Goal: Check status: Check status

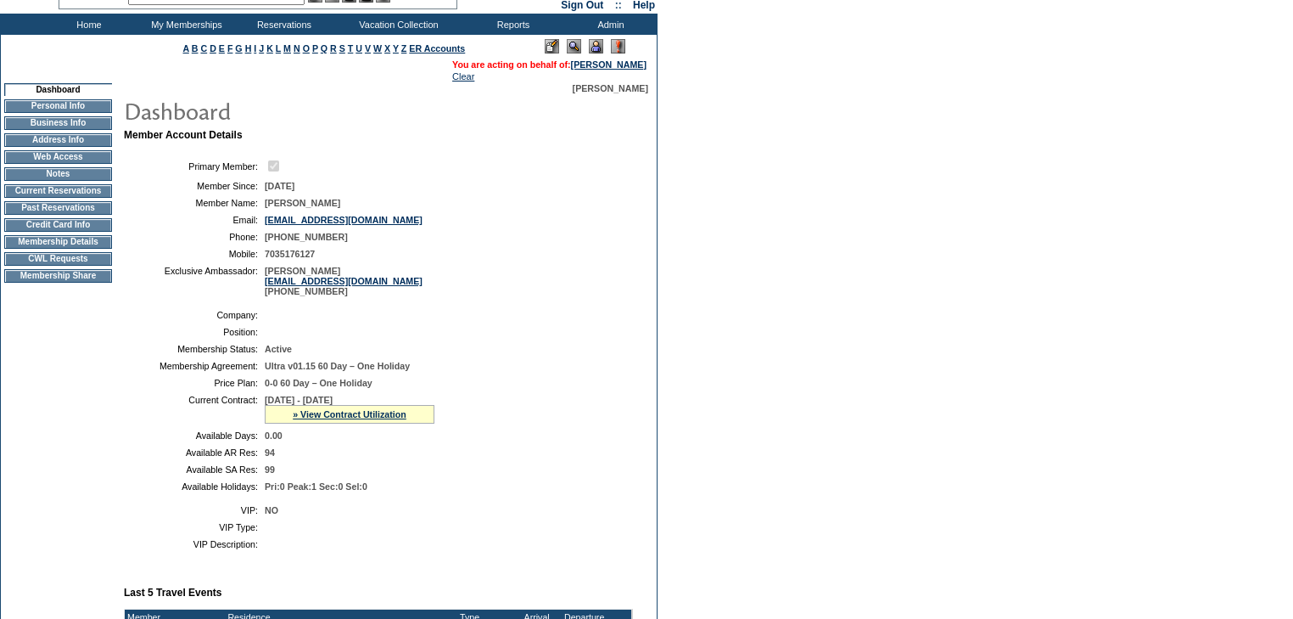
scroll to position [204, 0]
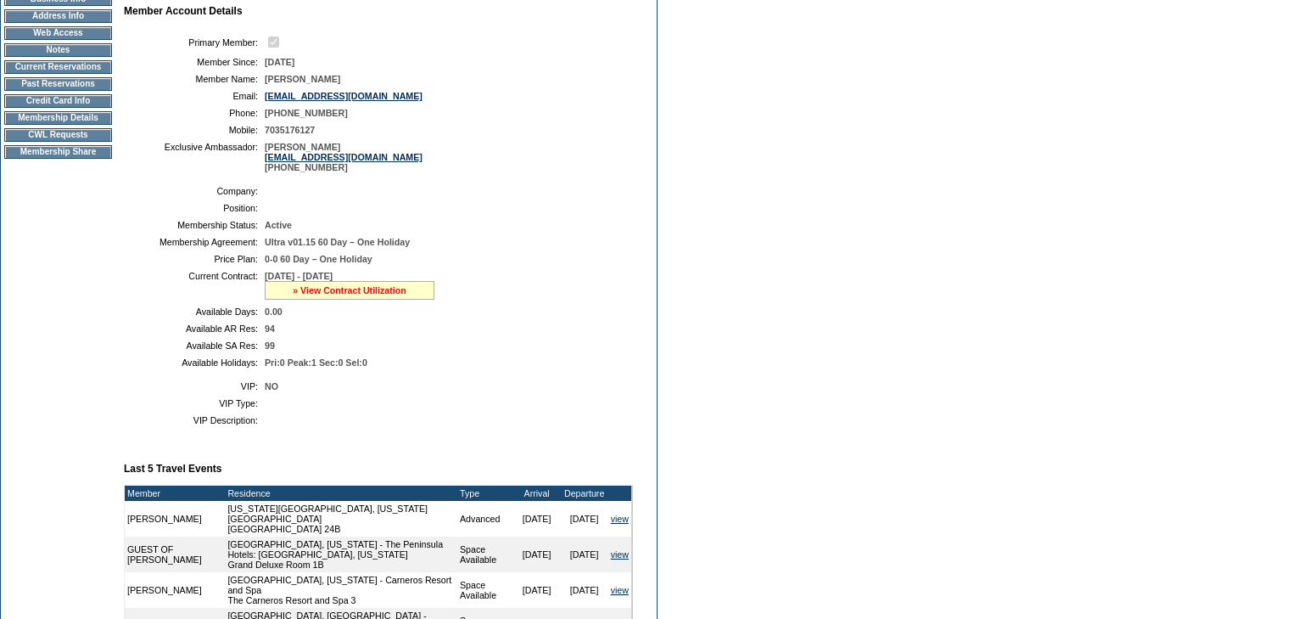
click at [383, 295] on link "» View Contract Utilization" at bounding box center [350, 290] width 114 height 10
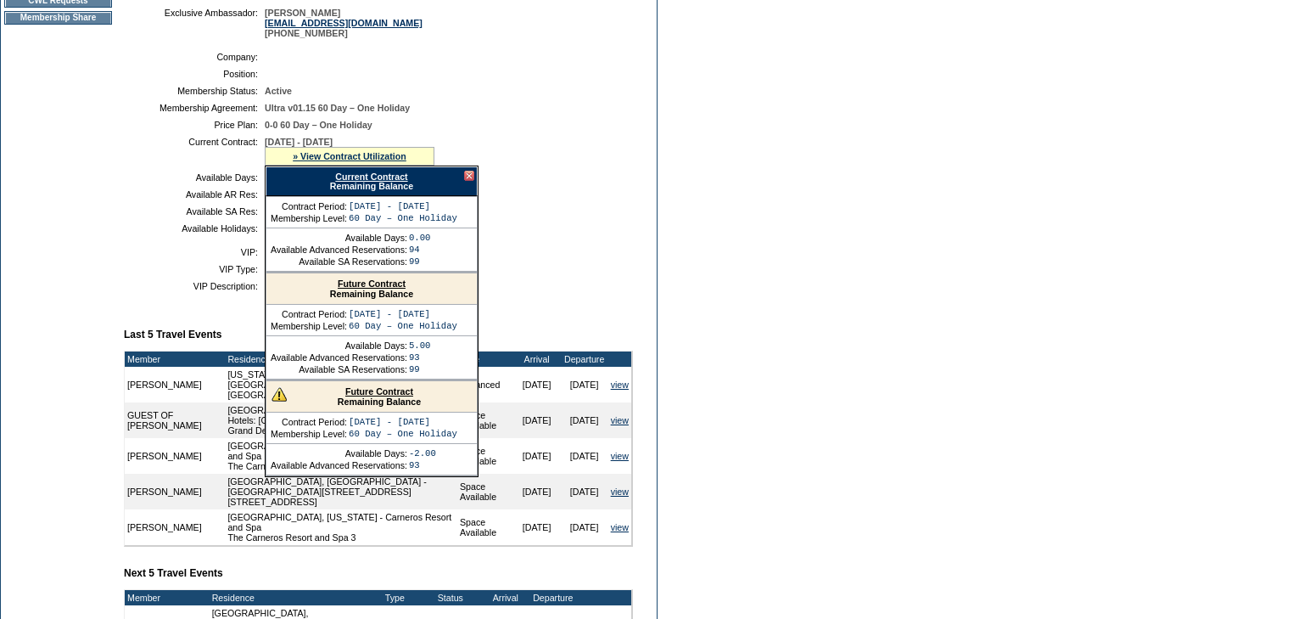
scroll to position [339, 0]
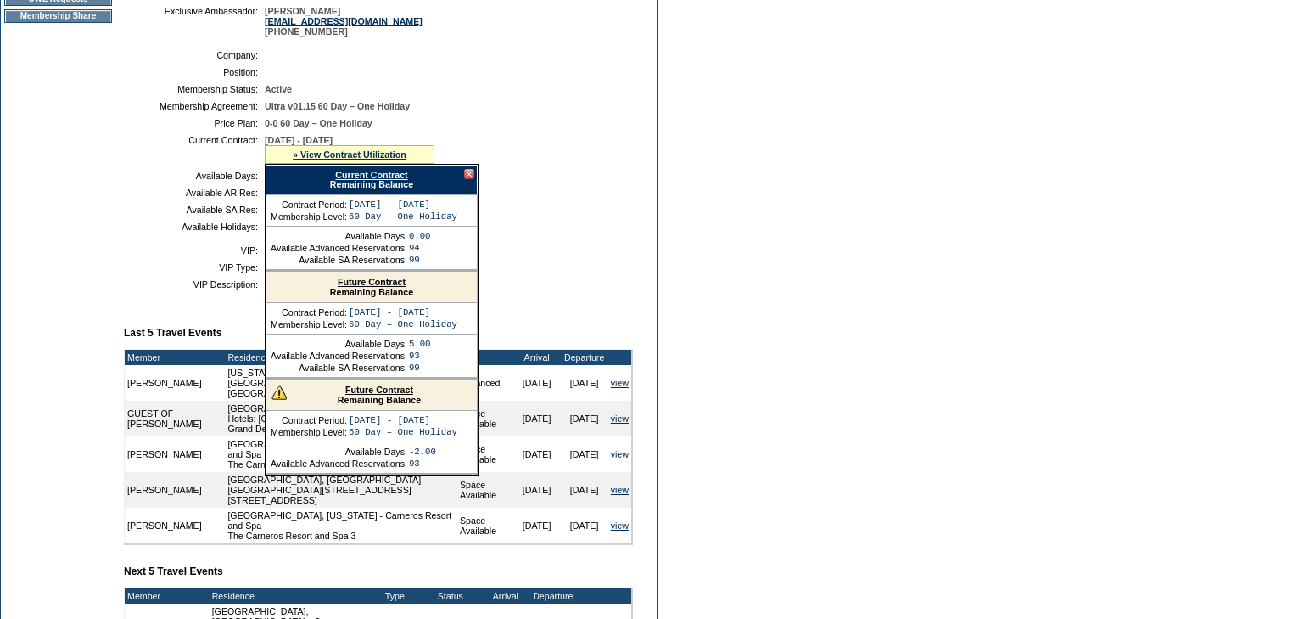
click at [396, 287] on link "Future Contract" at bounding box center [372, 282] width 68 height 10
click at [371, 395] on link "Future Contract" at bounding box center [379, 389] width 68 height 10
click at [681, 283] on form "Follow Us ::" at bounding box center [646, 306] width 1293 height 1290
click at [470, 179] on div at bounding box center [469, 174] width 10 height 10
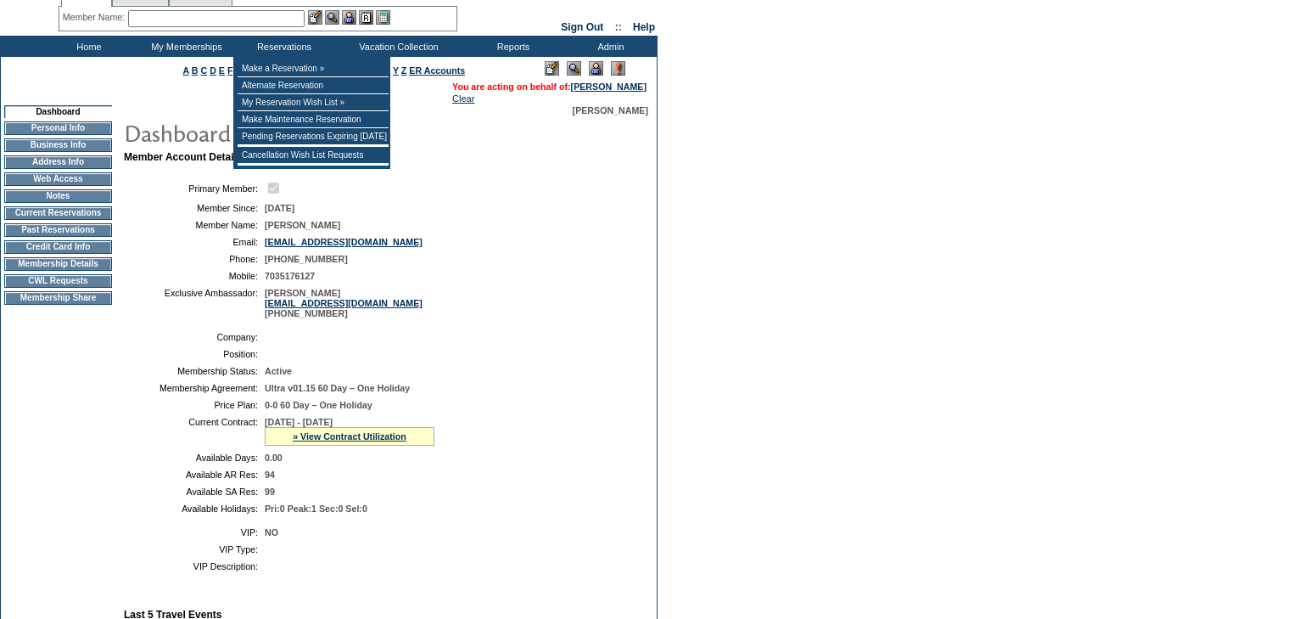
scroll to position [0, 0]
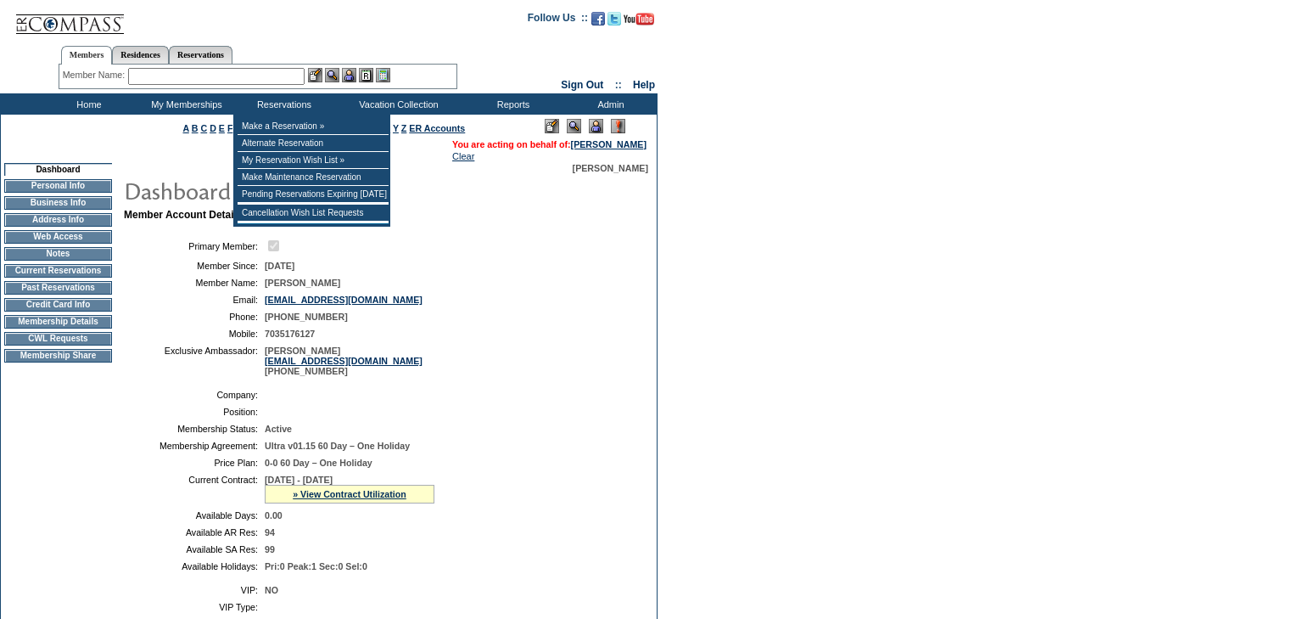
click at [227, 78] on input "text" at bounding box center [216, 76] width 176 height 17
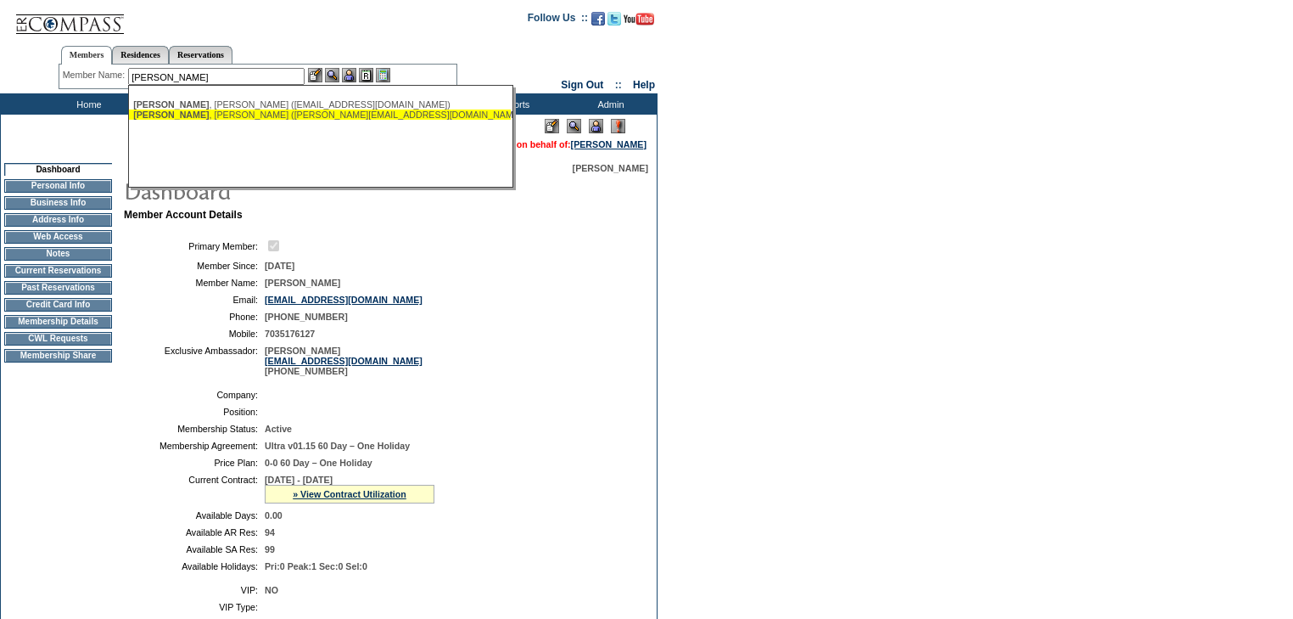
drag, startPoint x: 221, startPoint y: 115, endPoint x: 322, endPoint y: 102, distance: 102.7
click at [221, 115] on div "[PERSON_NAME] ([PERSON_NAME][EMAIL_ADDRESS][DOMAIN_NAME])" at bounding box center [319, 114] width 373 height 10
type input "[PERSON_NAME] ([PERSON_NAME][EMAIL_ADDRESS][DOMAIN_NAME])"
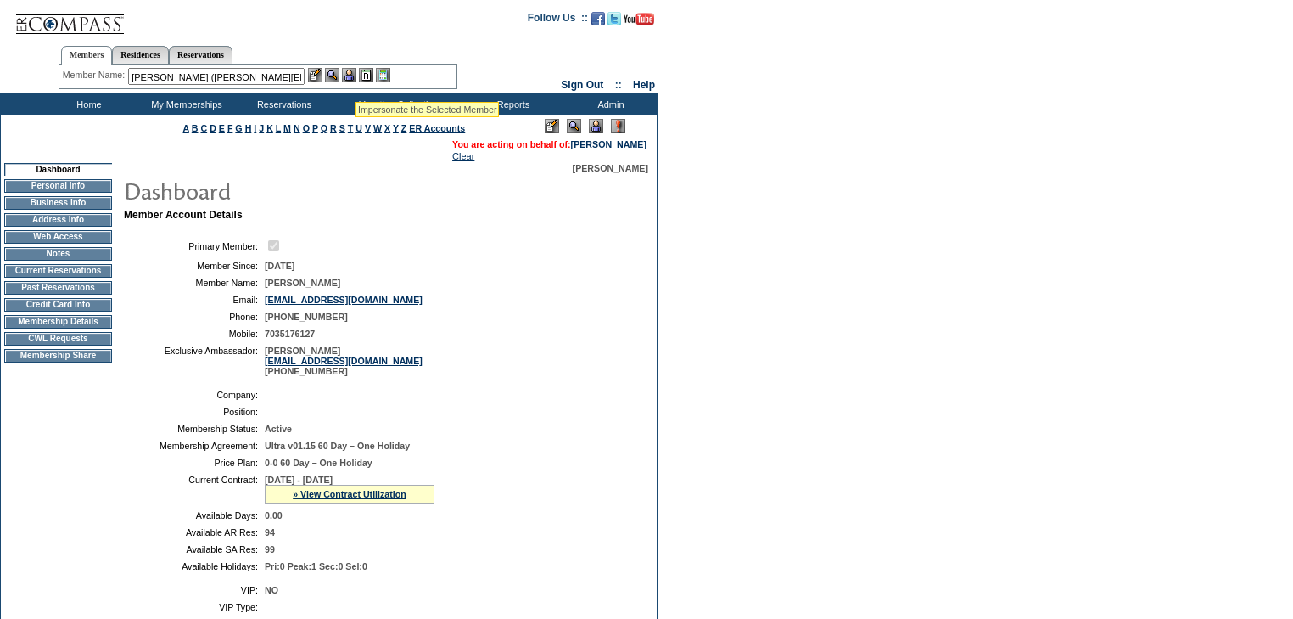
click at [356, 76] on img at bounding box center [349, 75] width 14 height 14
click at [339, 77] on img at bounding box center [332, 75] width 14 height 14
